Goal: Transaction & Acquisition: Register for event/course

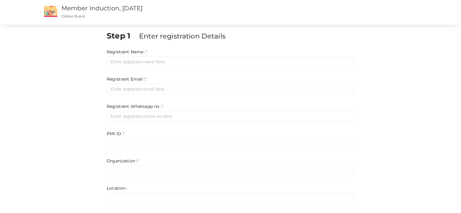
click at [67, 99] on div "Step 1 Enter registration Details Registrant Name : * Required. Invalid email I…" at bounding box center [231, 169] width 394 height 278
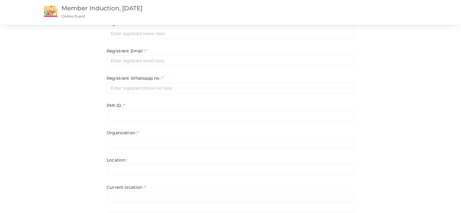
scroll to position [110, 0]
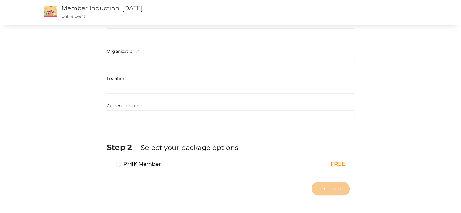
click at [121, 163] on label "PMIK Member" at bounding box center [138, 163] width 45 height 7
click at [110, 161] on input "PMIK Member" at bounding box center [110, 161] width 0 height 0
click at [120, 163] on label "PMIK Member" at bounding box center [138, 163] width 45 height 7
click at [110, 161] on input "PMIK Member" at bounding box center [110, 161] width 0 height 0
click at [120, 163] on label "PMIK Member" at bounding box center [138, 163] width 45 height 7
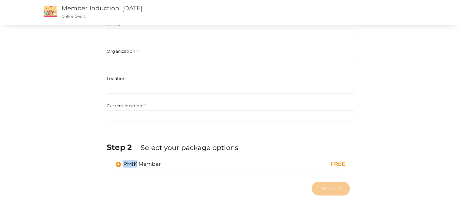
click at [110, 161] on input "PMIK Member" at bounding box center [110, 161] width 0 height 0
click at [118, 163] on label "PMIK Member" at bounding box center [138, 163] width 45 height 7
click at [110, 161] on input "PMIK Member" at bounding box center [110, 161] width 0 height 0
click at [126, 169] on div at bounding box center [230, 170] width 229 height 3
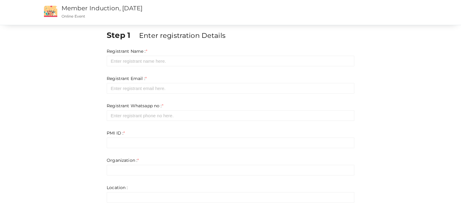
scroll to position [0, 0]
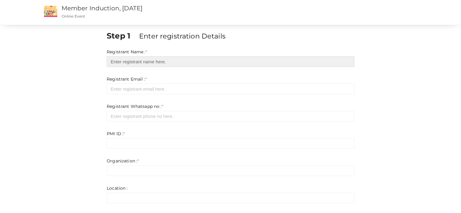
click at [151, 65] on input "text" at bounding box center [231, 61] width 248 height 11
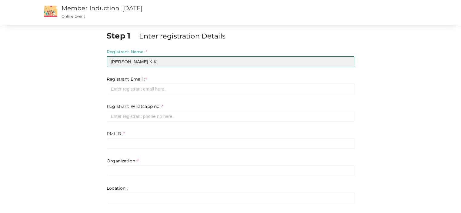
type input "[PERSON_NAME] K K"
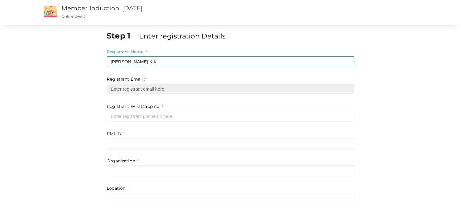
click at [149, 87] on input "email" at bounding box center [231, 89] width 248 height 11
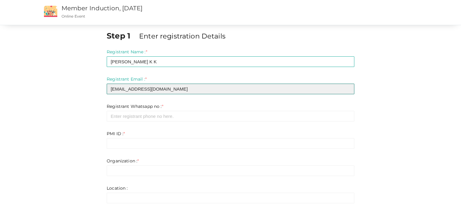
type input "[EMAIL_ADDRESS][DOMAIN_NAME]"
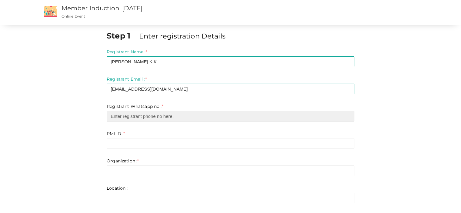
click at [153, 116] on input "number" at bounding box center [231, 116] width 248 height 11
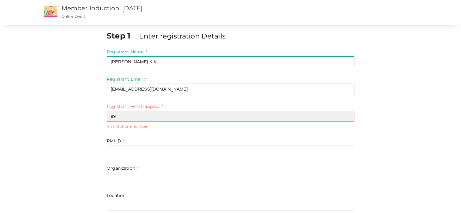
type input "9"
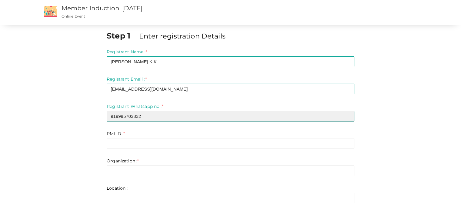
type input "919995703832"
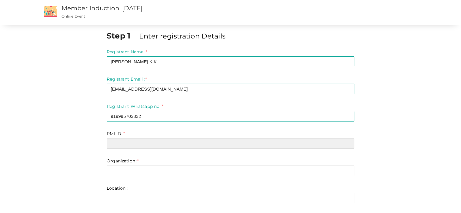
click at [128, 145] on input "text" at bounding box center [231, 143] width 248 height 11
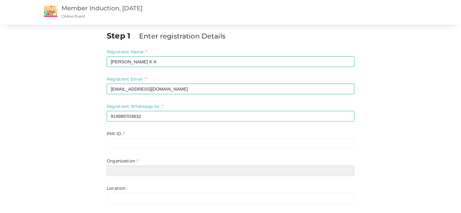
click at [167, 169] on input "text" at bounding box center [231, 170] width 248 height 11
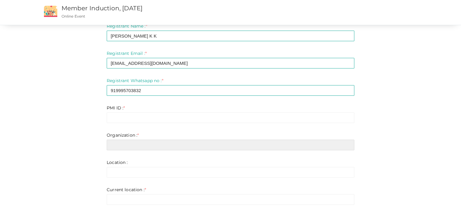
scroll to position [61, 0]
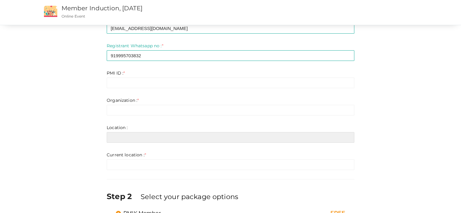
click at [164, 134] on input "text" at bounding box center [231, 137] width 248 height 11
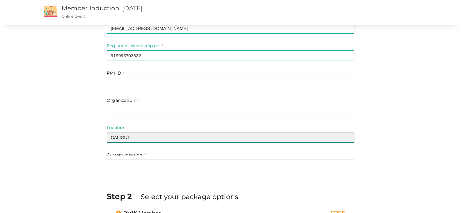
type input "CALICUT"
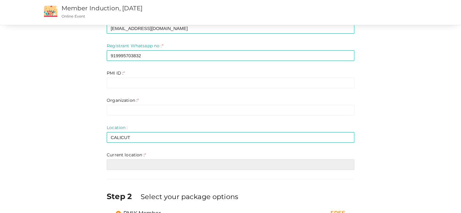
click at [126, 165] on input "text" at bounding box center [231, 164] width 248 height 11
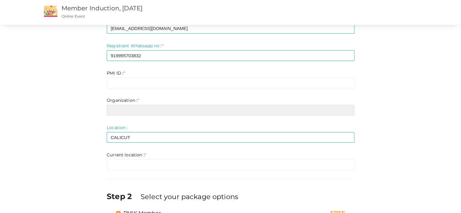
click at [128, 109] on input "text" at bounding box center [231, 110] width 248 height 11
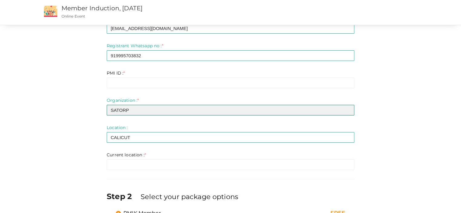
type input "SATORP"
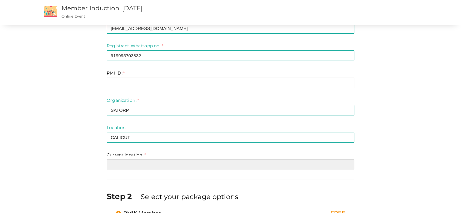
click at [135, 163] on input "text" at bounding box center [231, 164] width 248 height 11
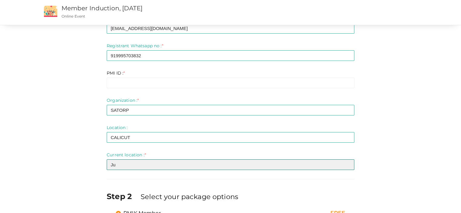
type input "J"
type input "[GEOGRAPHIC_DATA], KSA"
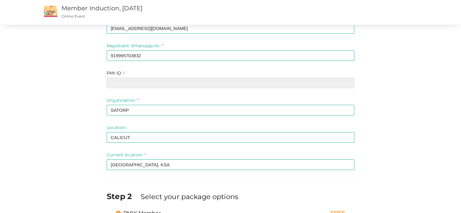
click at [128, 86] on input "text" at bounding box center [231, 83] width 248 height 11
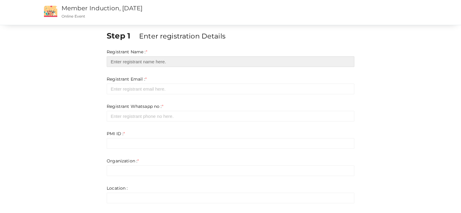
click at [219, 63] on input "text" at bounding box center [231, 61] width 248 height 11
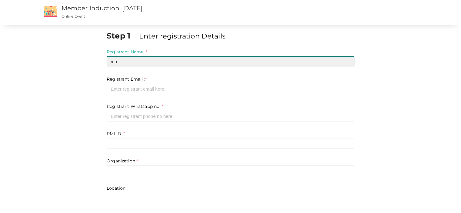
type input "m"
type input "[PERSON_NAME] K K"
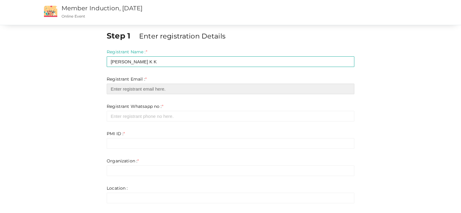
click at [175, 89] on input "email" at bounding box center [231, 89] width 248 height 11
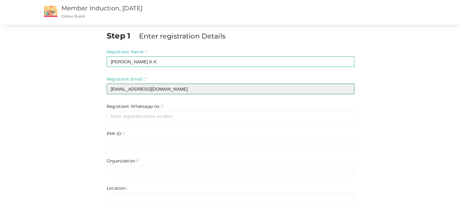
type input "[EMAIL_ADDRESS][DOMAIN_NAME]"
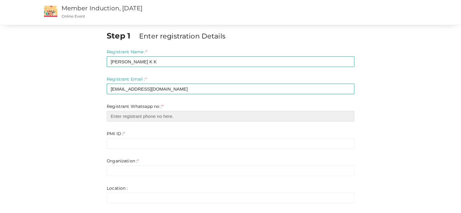
click at [130, 118] on input "number" at bounding box center [231, 116] width 248 height 11
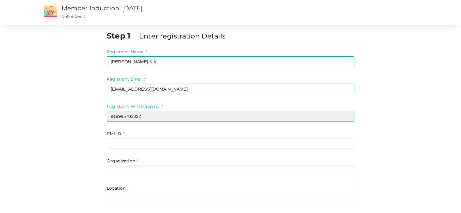
type input "919995703832"
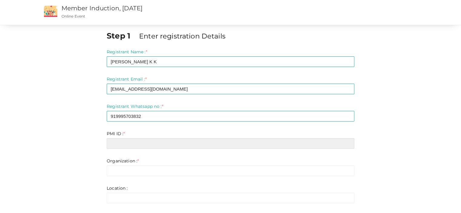
click at [135, 142] on input "text" at bounding box center [231, 143] width 248 height 11
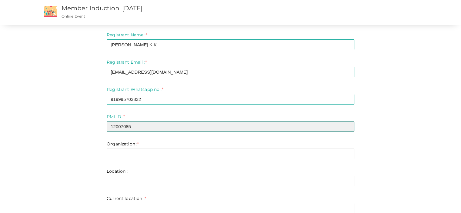
scroll to position [30, 0]
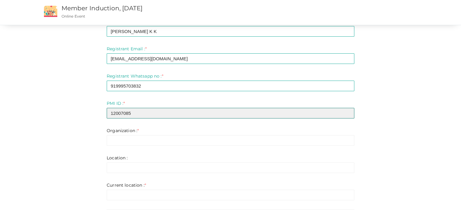
type input "12007085"
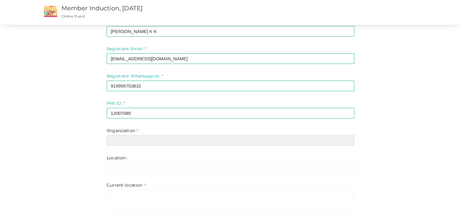
click at [134, 141] on input "text" at bounding box center [231, 140] width 248 height 11
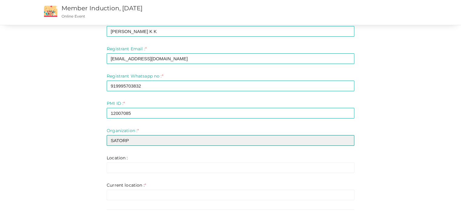
type input "SATORP"
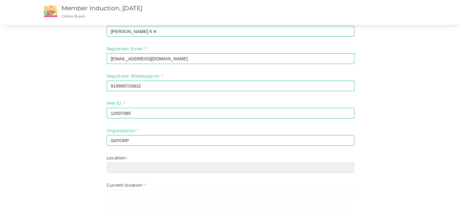
click at [134, 167] on input "text" at bounding box center [231, 167] width 248 height 11
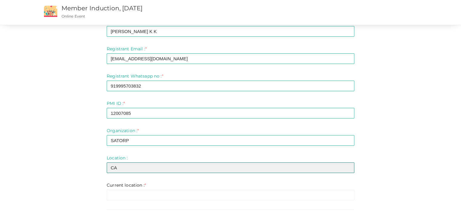
type input "C"
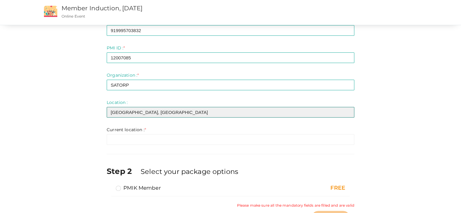
scroll to position [91, 0]
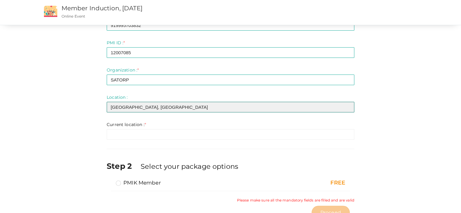
type input "KOZHIKODE, KERALA"
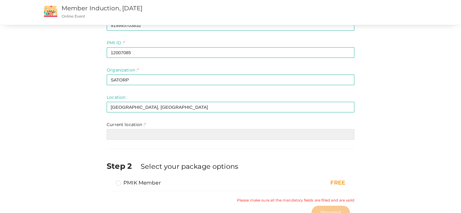
click at [133, 133] on input "text" at bounding box center [231, 134] width 248 height 11
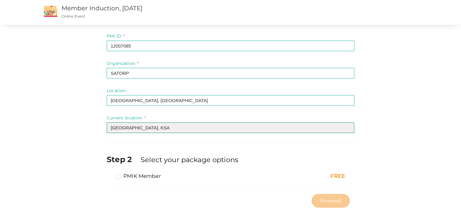
scroll to position [110, 0]
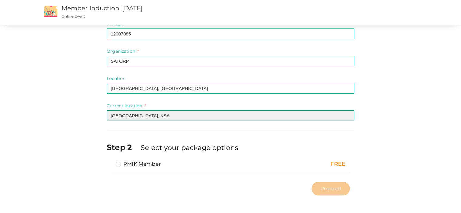
type input "[GEOGRAPHIC_DATA], KSA"
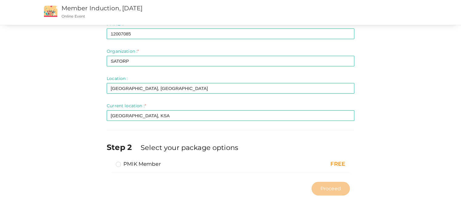
click at [119, 163] on label "PMIK Member" at bounding box center [138, 163] width 45 height 7
click at [110, 161] on input "PMIK Member" at bounding box center [110, 161] width 0 height 0
click at [119, 163] on label "PMIK Member" at bounding box center [138, 163] width 45 height 7
click at [110, 161] on input "PMIK Member" at bounding box center [110, 161] width 0 height 0
click at [177, 183] on div "Proceed" at bounding box center [231, 189] width 248 height 20
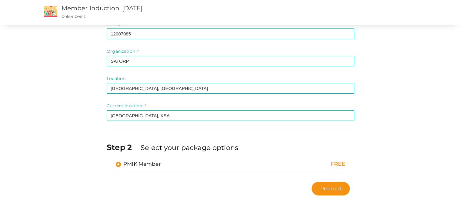
click at [177, 183] on div "Proceed" at bounding box center [231, 189] width 248 height 20
click at [334, 190] on span "Proceed" at bounding box center [330, 188] width 21 height 7
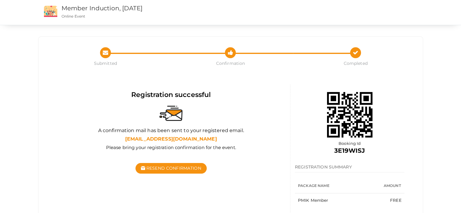
scroll to position [20, 0]
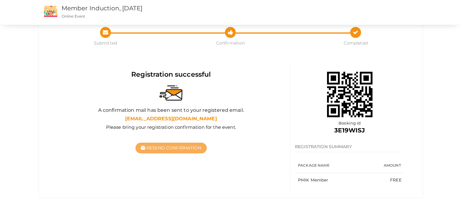
click at [174, 148] on span "Resend Confirmation" at bounding box center [173, 147] width 55 height 5
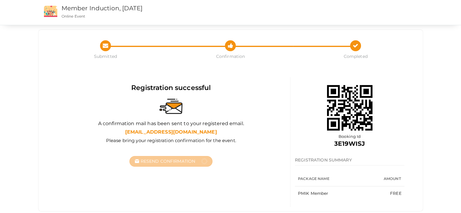
scroll to position [0, 0]
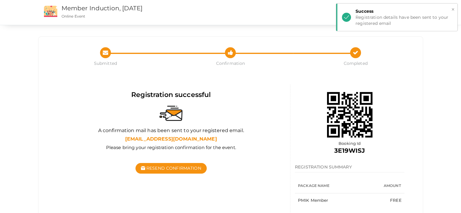
click at [451, 10] on button "×" at bounding box center [453, 9] width 4 height 7
